Goal: Check status: Check status

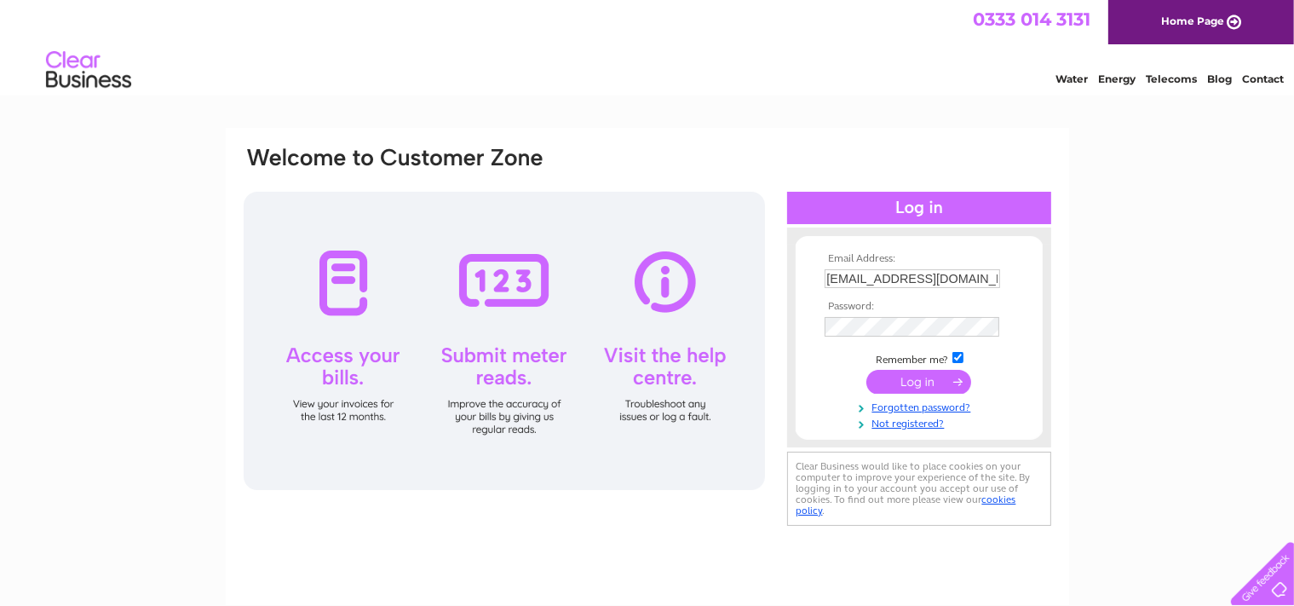
click at [925, 390] on input "submit" at bounding box center [918, 382] width 105 height 24
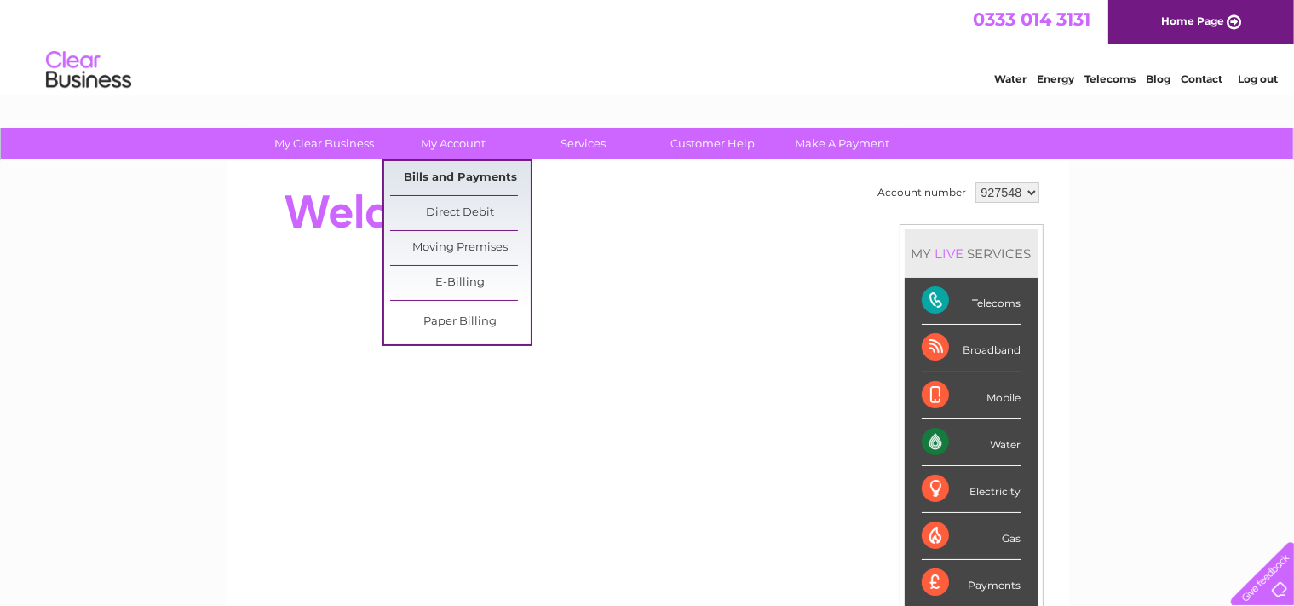
click at [474, 175] on link "Bills and Payments" at bounding box center [460, 178] width 141 height 34
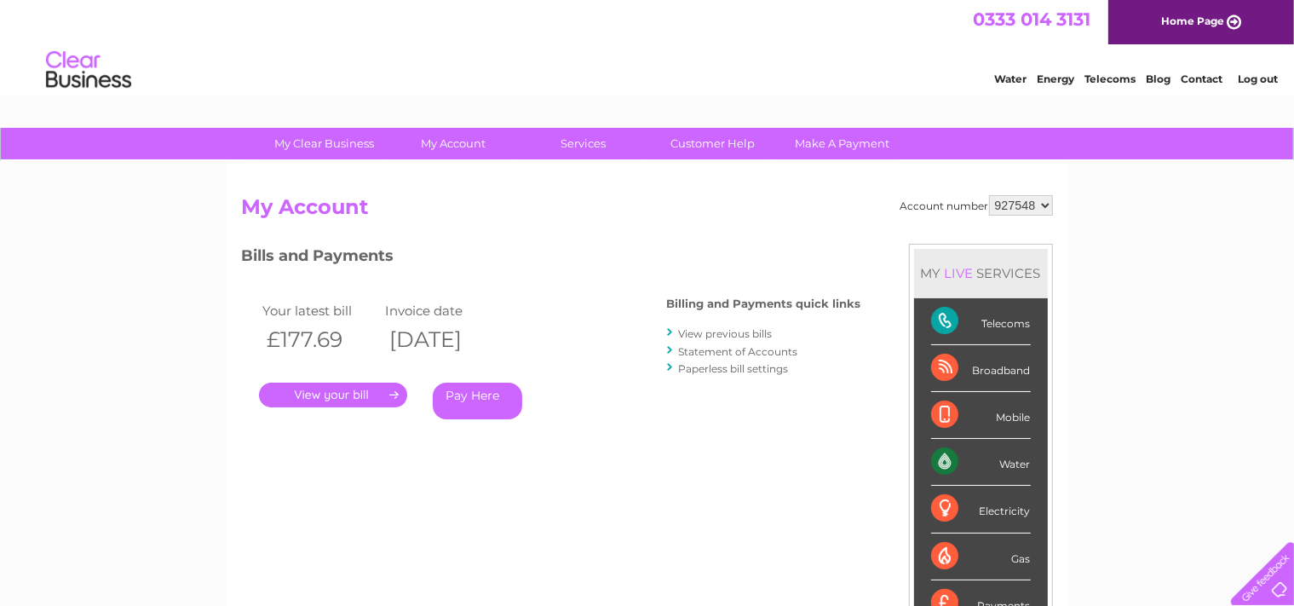
click at [365, 394] on link "." at bounding box center [333, 395] width 148 height 25
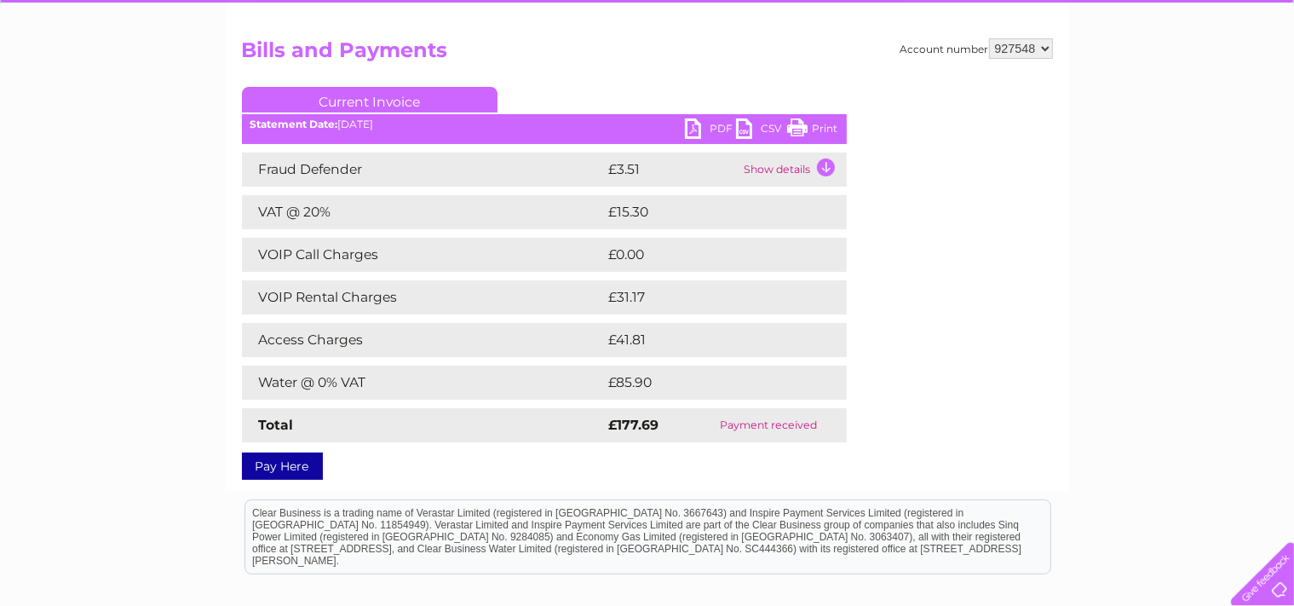
scroll to position [210, 0]
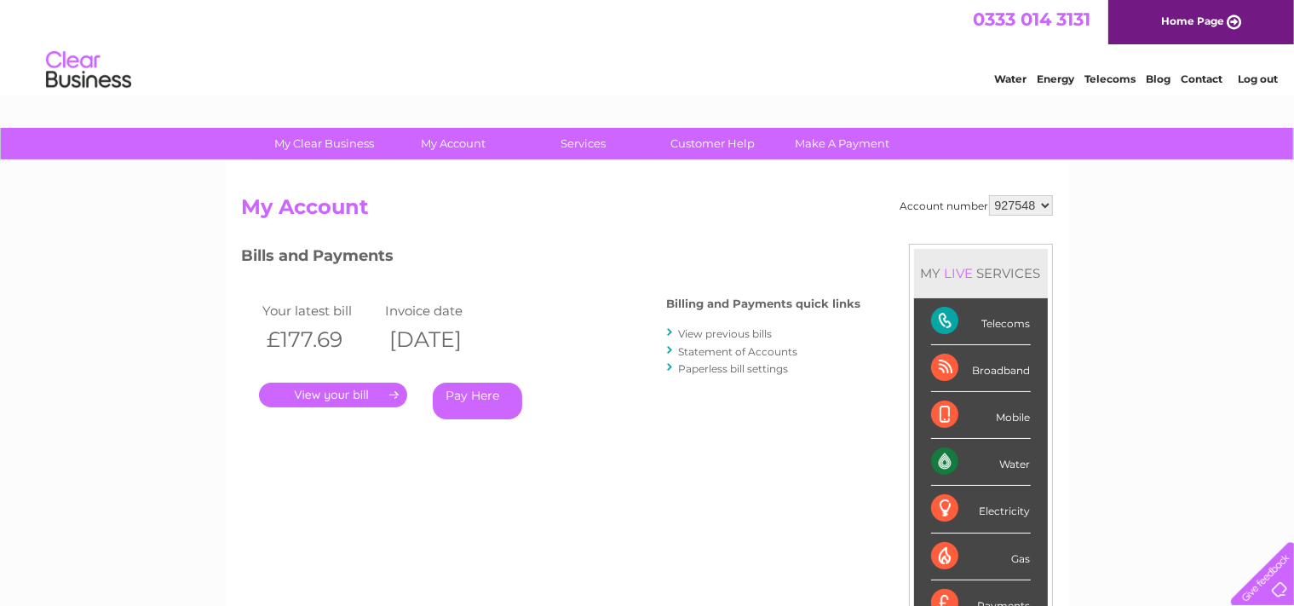
click at [727, 329] on link "View previous bills" at bounding box center [726, 333] width 94 height 13
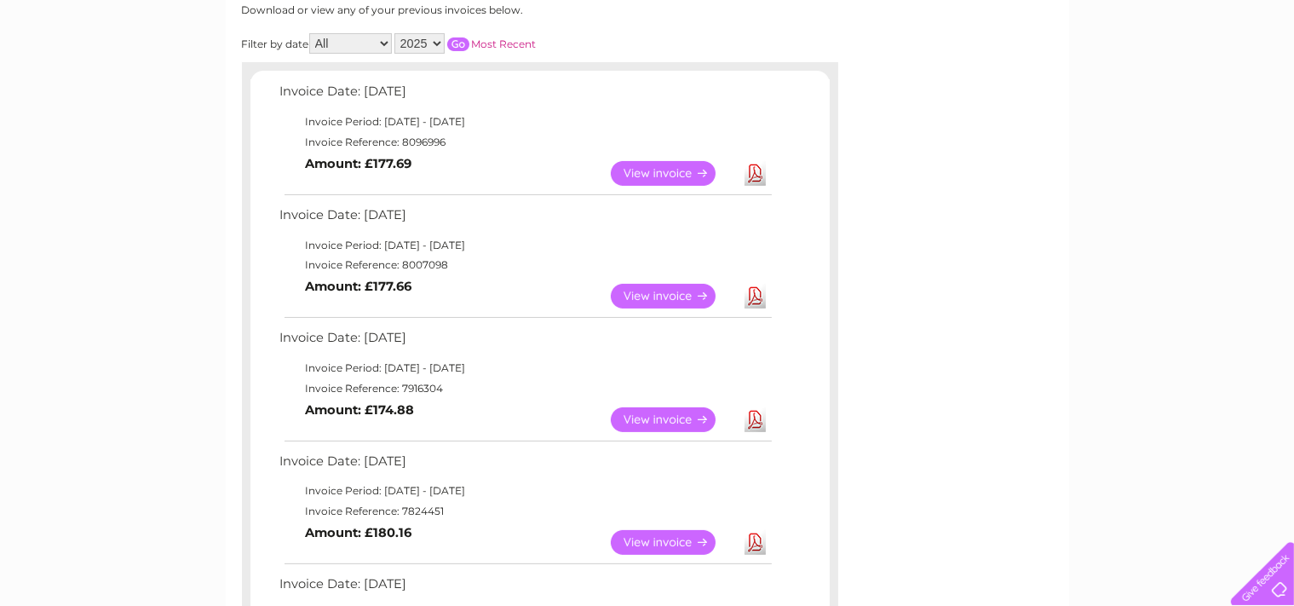
click at [704, 300] on link "View" at bounding box center [673, 296] width 125 height 25
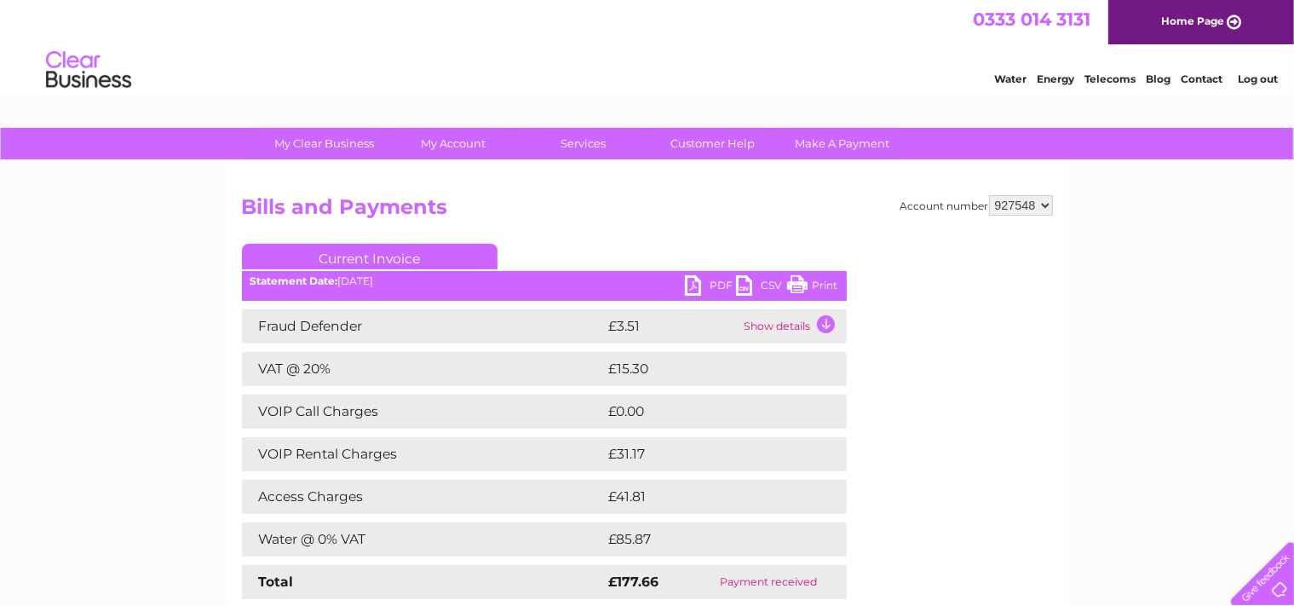
scroll to position [150, 0]
